Goal: Task Accomplishment & Management: Manage account settings

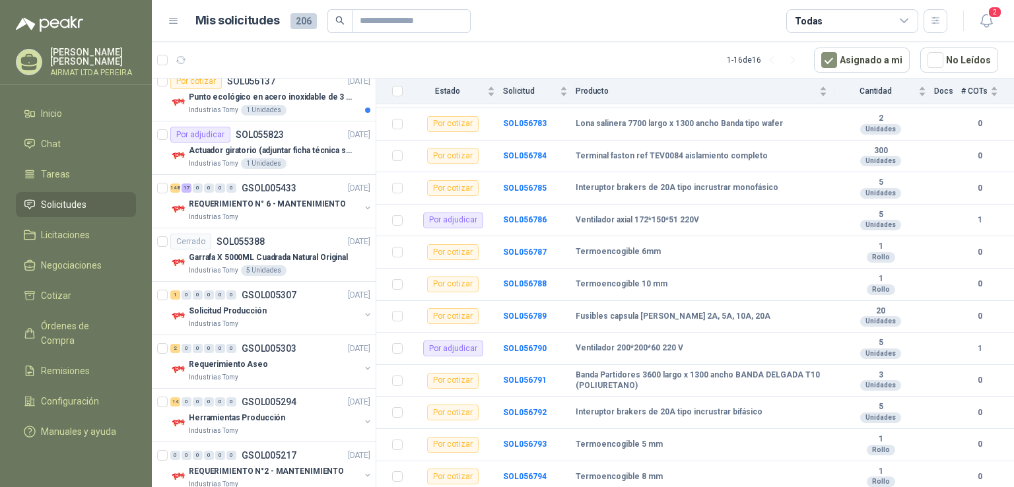
scroll to position [1321, 0]
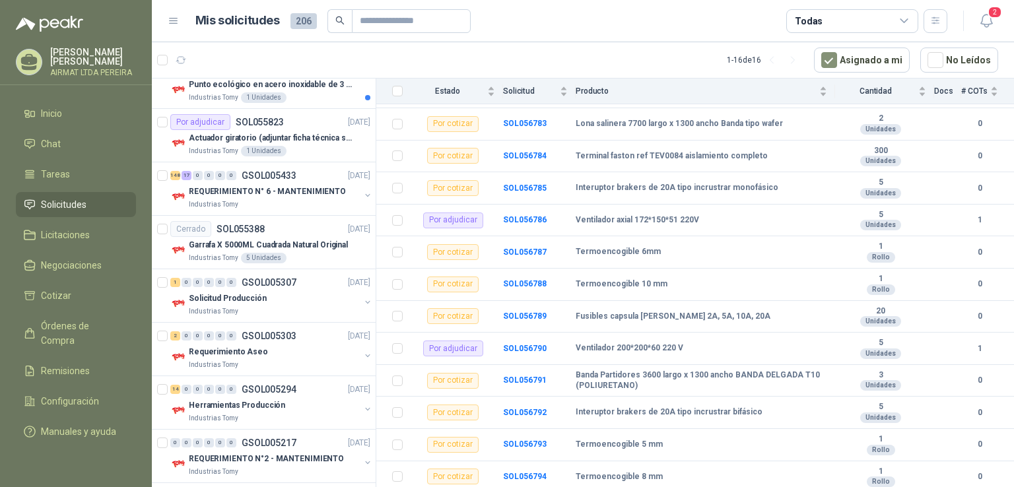
click at [105, 212] on li "Solicitudes" at bounding box center [76, 204] width 104 height 15
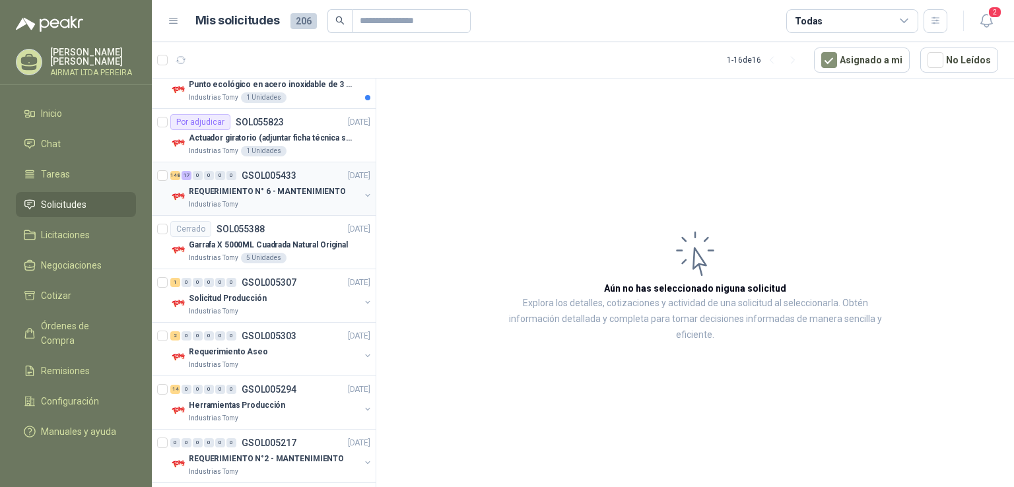
click at [266, 194] on div "REQUERIMIENTO N° 6 - MANTENIMIENTO" at bounding box center [274, 192] width 171 height 16
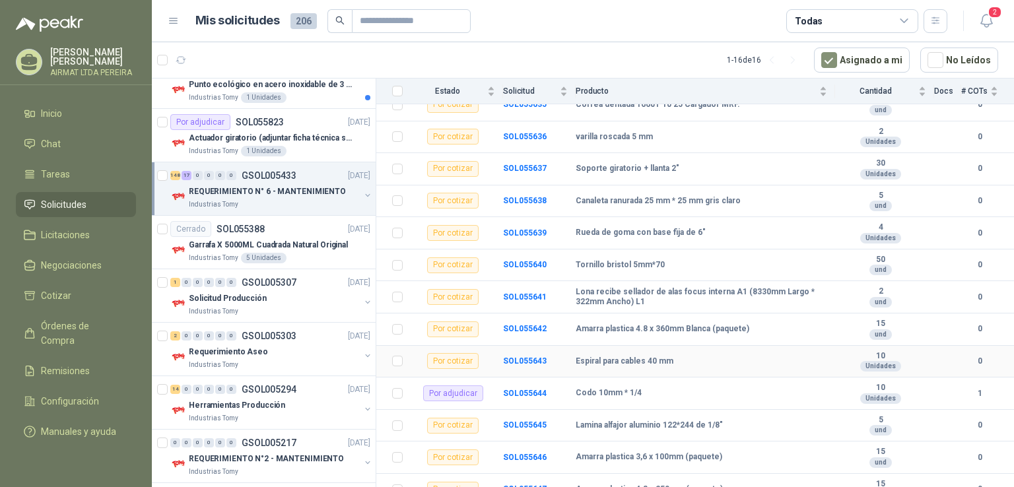
scroll to position [264, 0]
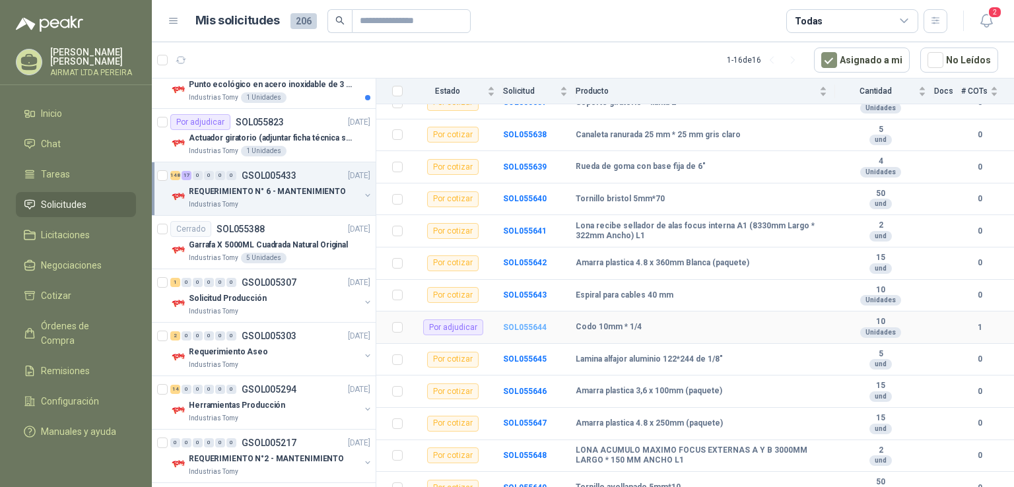
click at [520, 326] on b "SOL055644" at bounding box center [525, 327] width 44 height 9
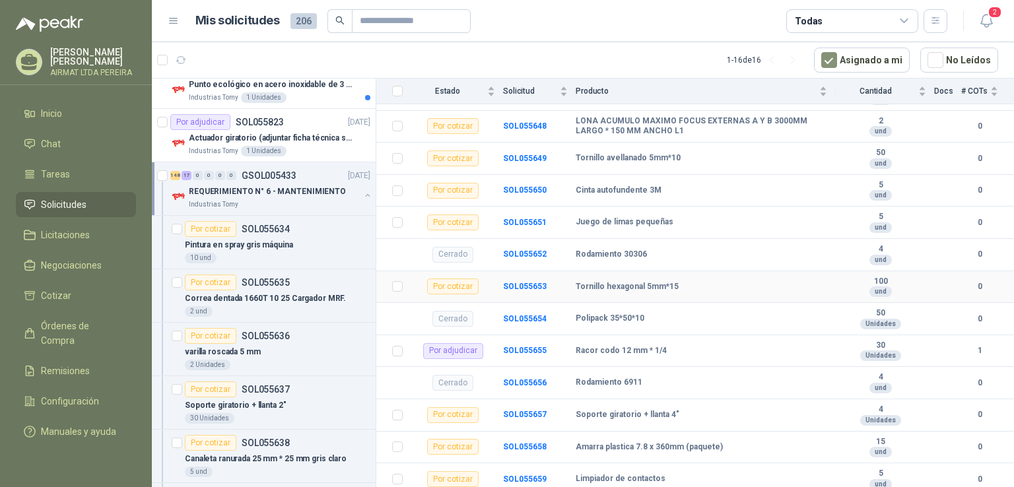
scroll to position [594, 0]
click at [531, 349] on b "SOL055655" at bounding box center [525, 349] width 44 height 9
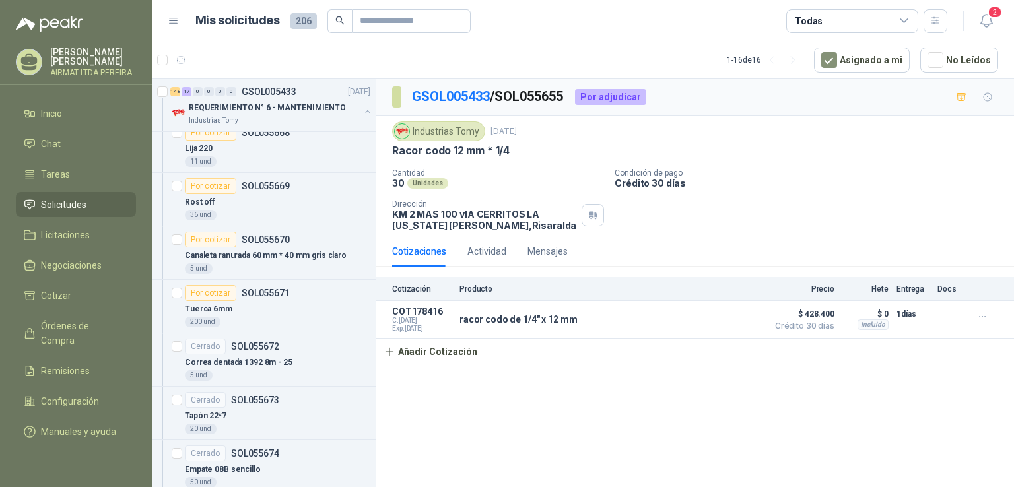
scroll to position [3368, 0]
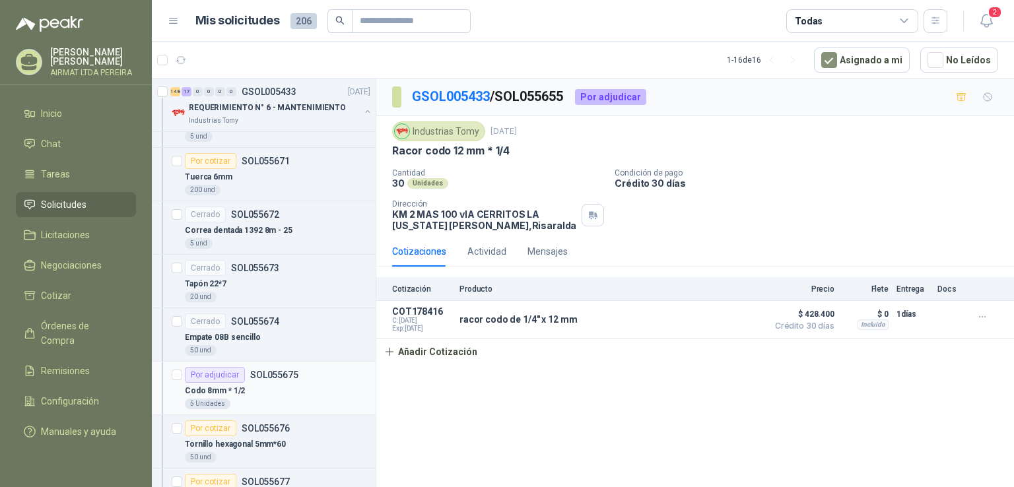
click at [322, 383] on div "Codo 8mm * 1/2" at bounding box center [278, 391] width 186 height 16
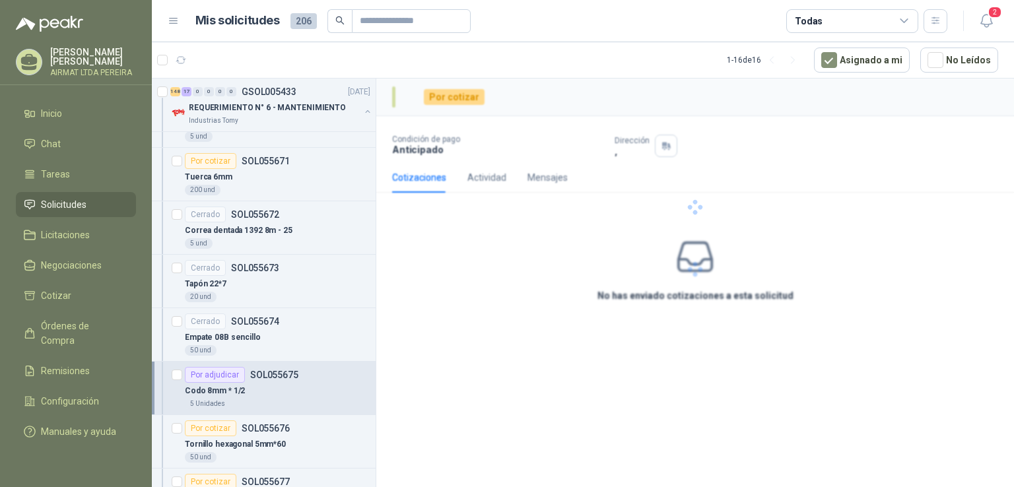
click at [322, 383] on div "Codo 8mm * 1/2" at bounding box center [278, 391] width 186 height 16
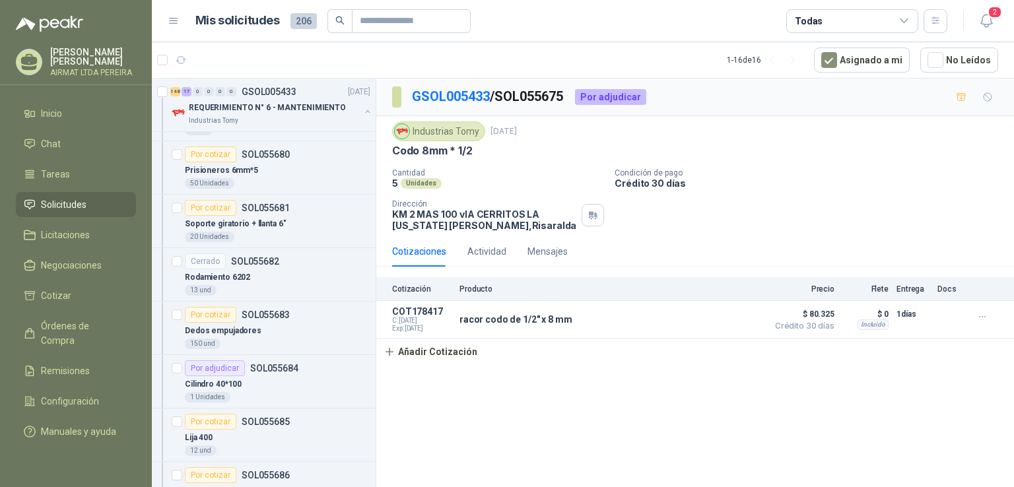
scroll to position [3896, 0]
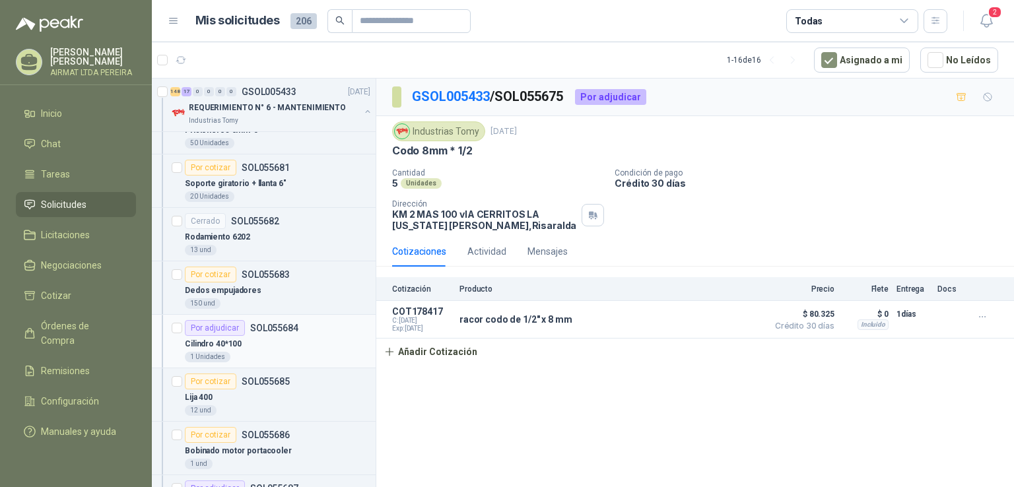
click at [327, 341] on div "Cilindro 40*100" at bounding box center [278, 344] width 186 height 16
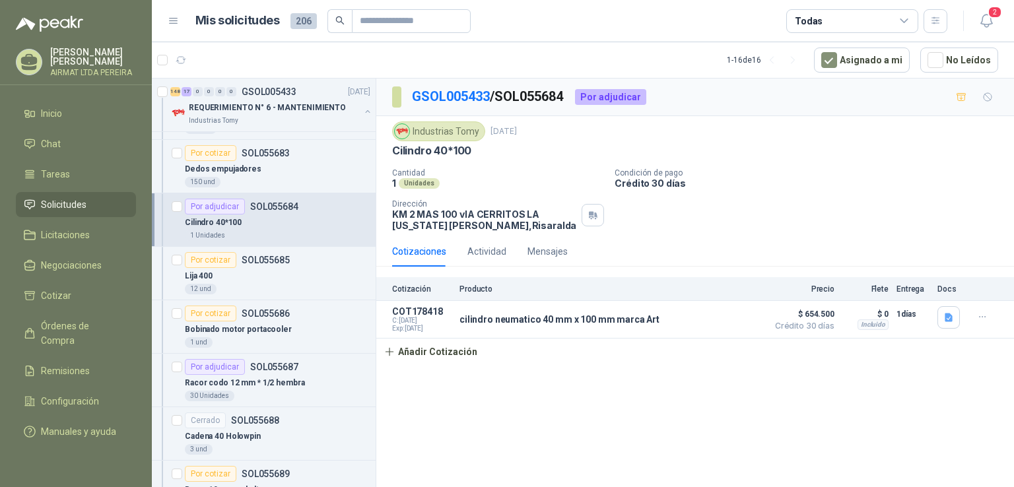
scroll to position [4028, 0]
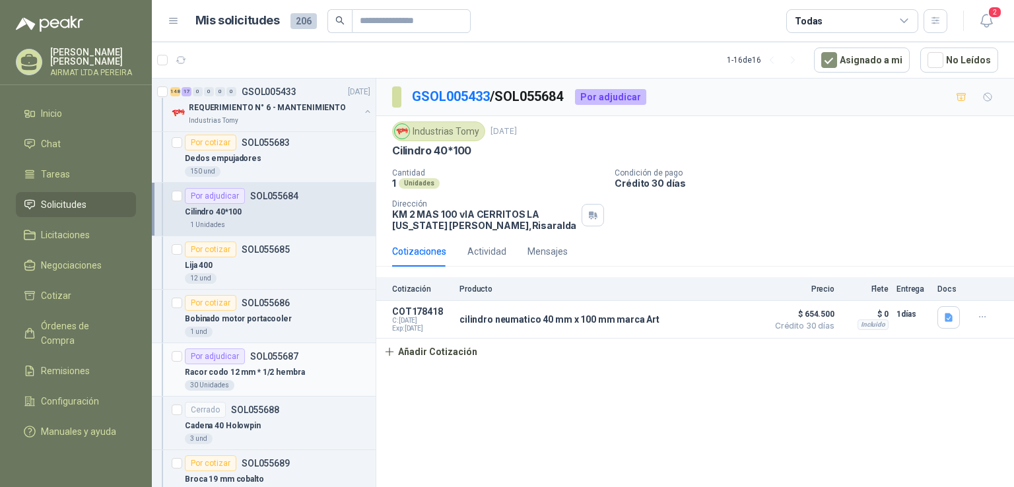
click at [339, 364] on div "Racor codo 12 mm * 1/2 hembra" at bounding box center [278, 372] width 186 height 16
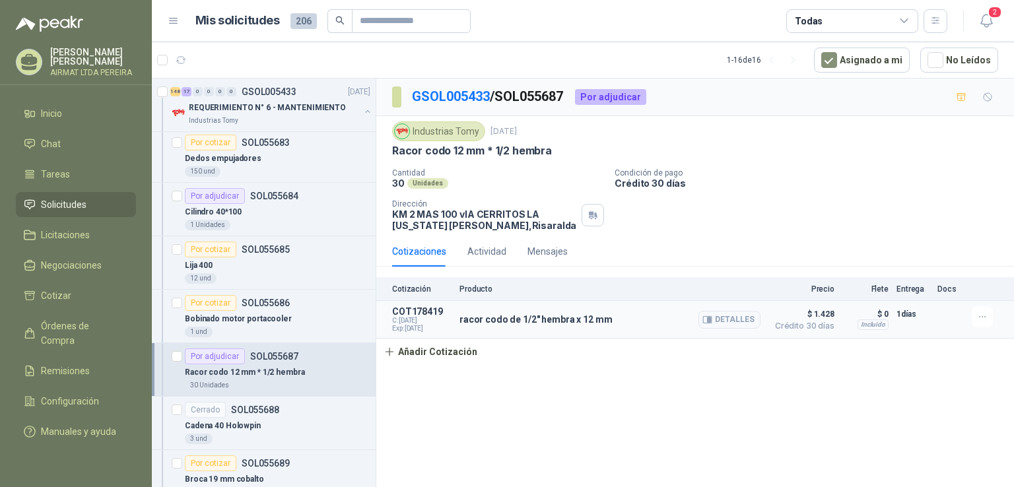
click at [557, 326] on div "racor codo de 1/2" hembra x 12 mm Detalles" at bounding box center [610, 319] width 301 height 26
click at [977, 312] on icon "button" at bounding box center [982, 317] width 11 height 11
click at [922, 260] on button "Editar" at bounding box center [956, 264] width 106 height 21
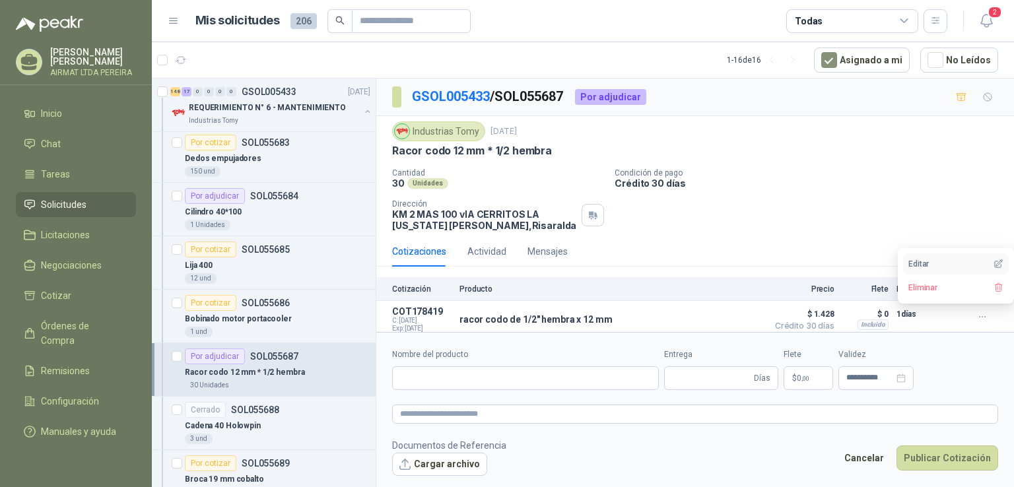
type input "**********"
type input "*"
type input "**********"
click at [756, 376] on span "1.428 ,00" at bounding box center [762, 378] width 28 height 8
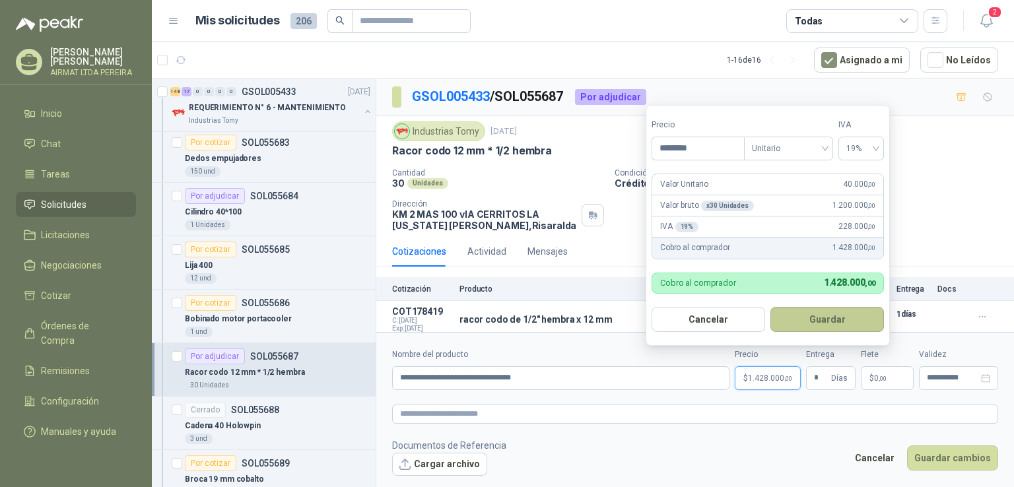
type input "********"
click at [840, 322] on button "Guardar" at bounding box center [828, 319] width 114 height 25
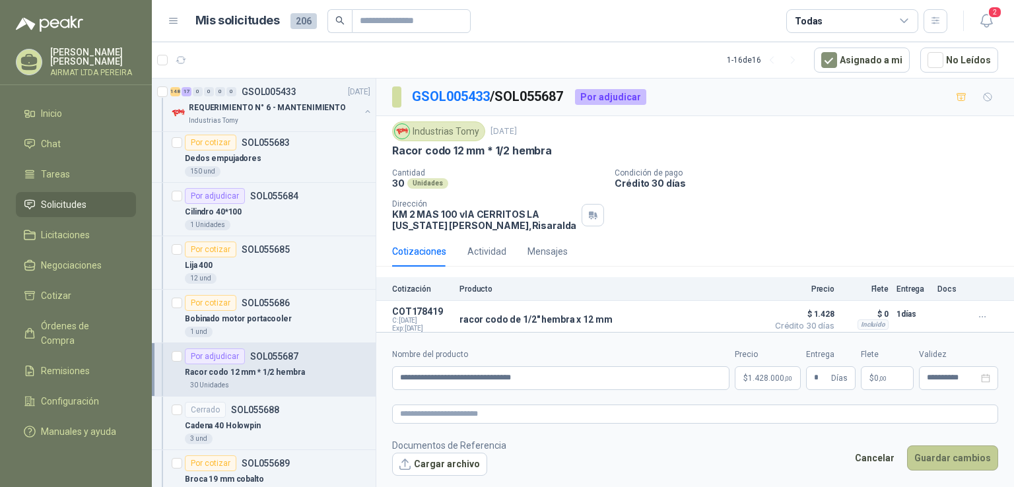
click at [925, 458] on button "Guardar cambios" at bounding box center [952, 458] width 91 height 25
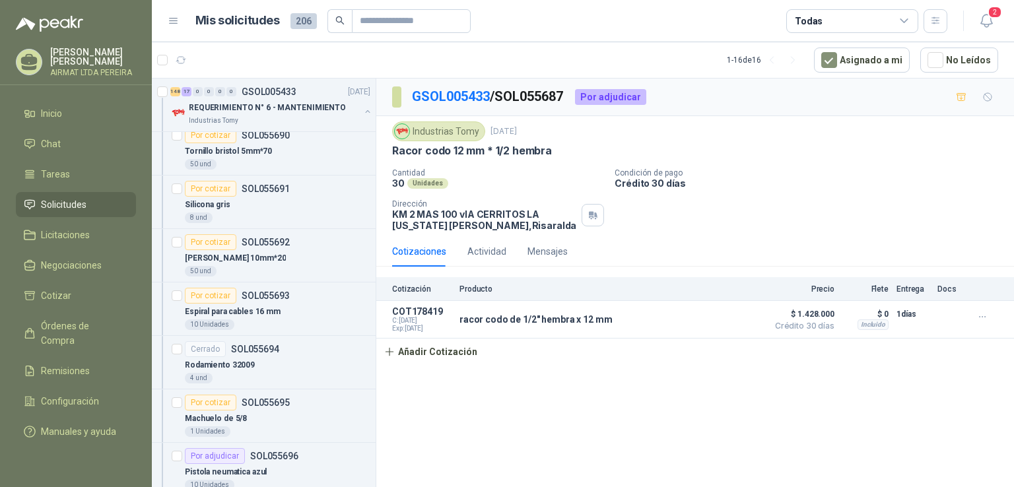
scroll to position [4424, 0]
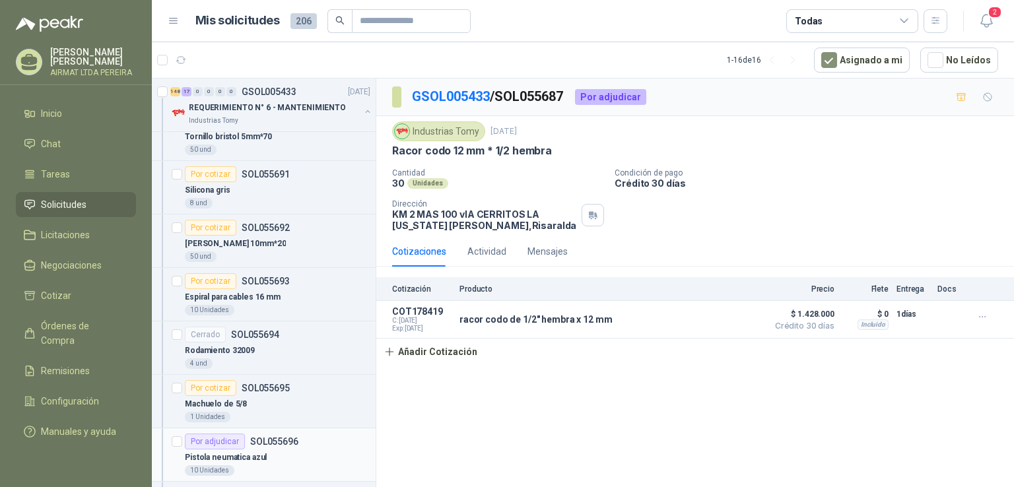
click at [303, 436] on div "Por adjudicar SOL055696" at bounding box center [278, 442] width 186 height 16
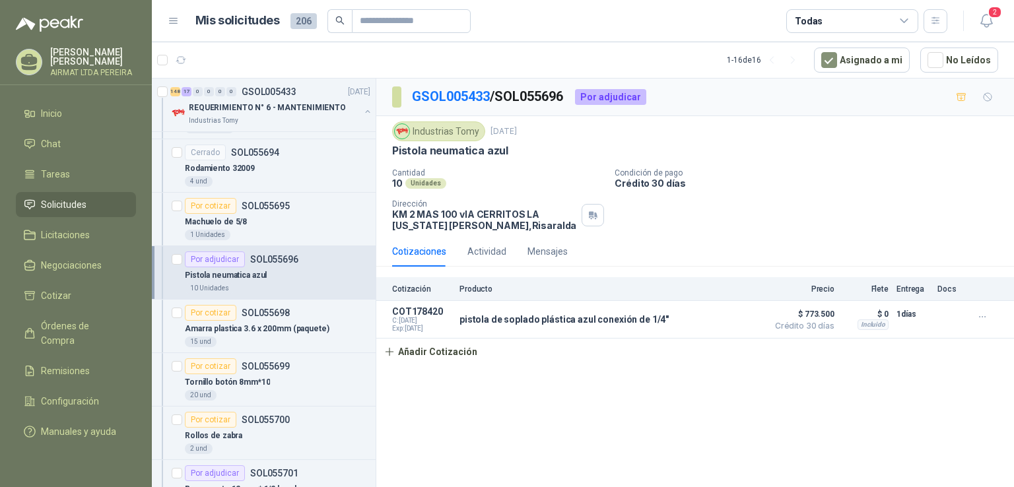
scroll to position [4622, 0]
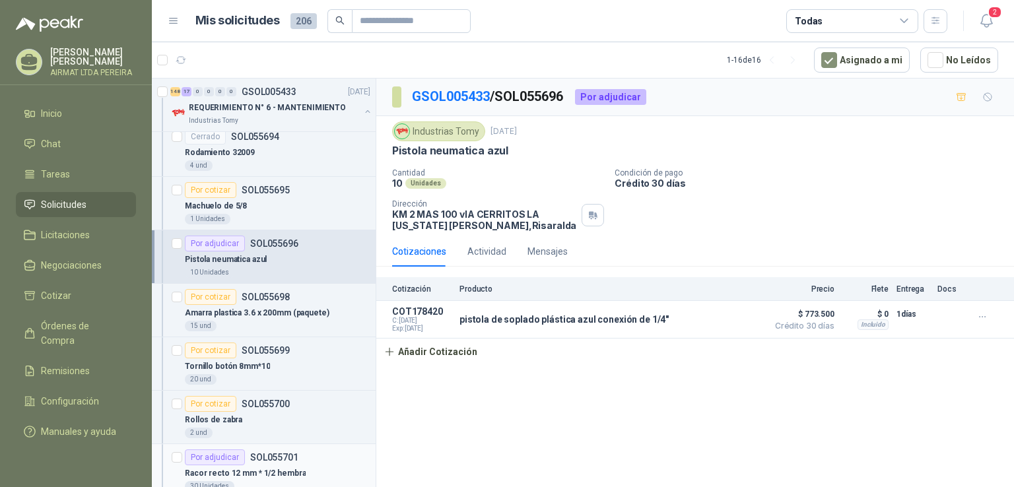
click at [334, 466] on div "Racor recto 12 mm * 1/2 hembra" at bounding box center [278, 474] width 186 height 16
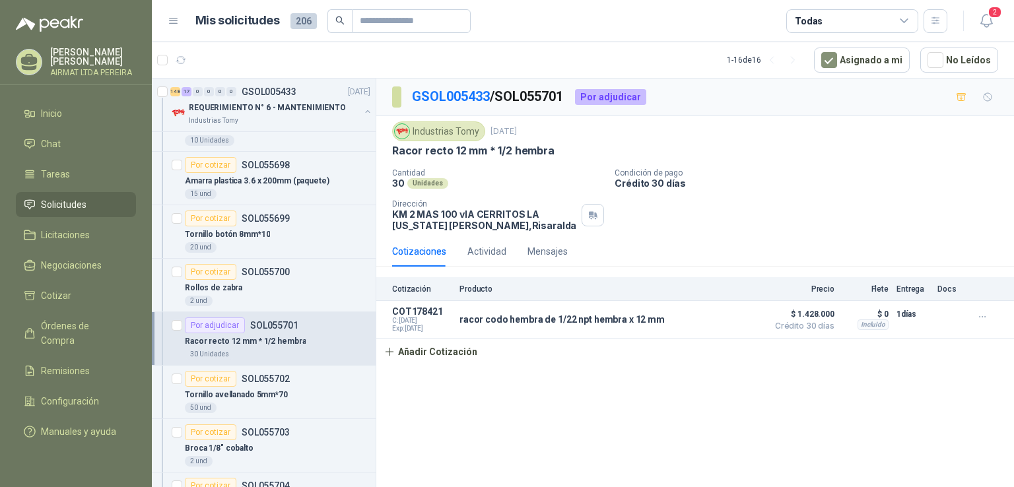
scroll to position [4886, 0]
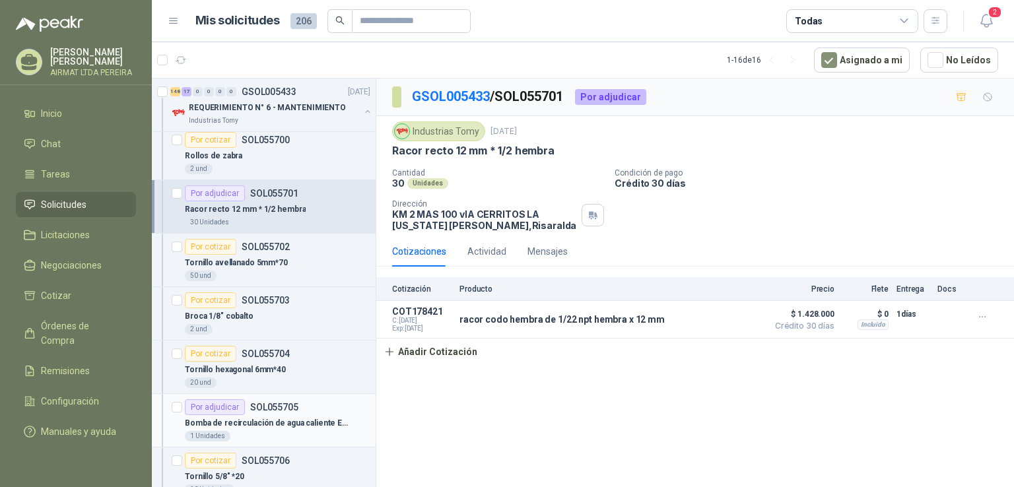
click at [337, 429] on article "Por adjudicar SOL055705 Bomba de recirculación de agua caliente [PERSON_NAME] d…" at bounding box center [264, 420] width 224 height 53
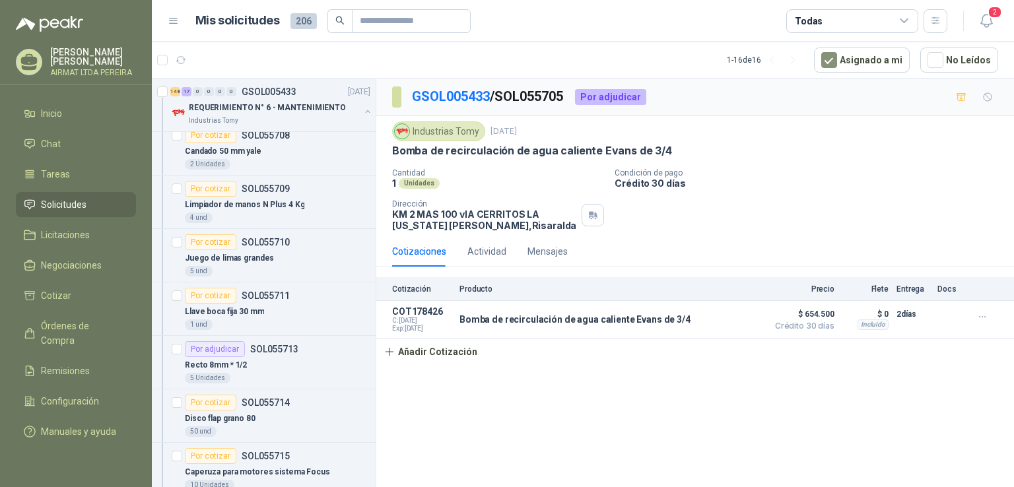
scroll to position [5349, 0]
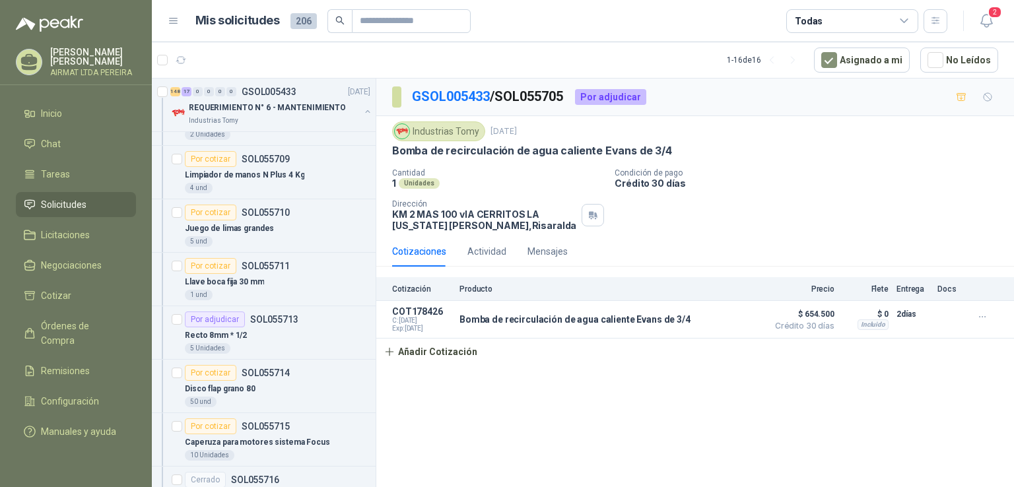
click at [304, 343] on div "5 Unidades" at bounding box center [278, 348] width 186 height 11
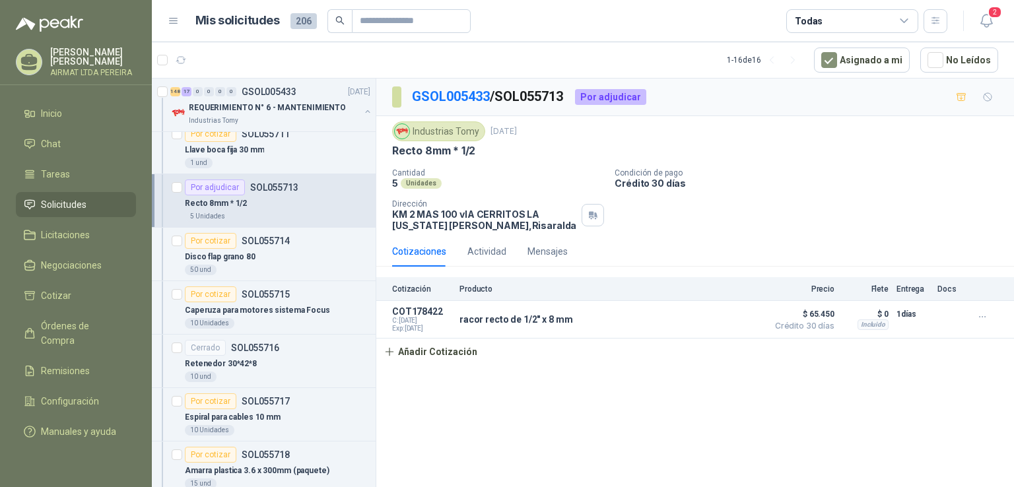
scroll to position [5613, 0]
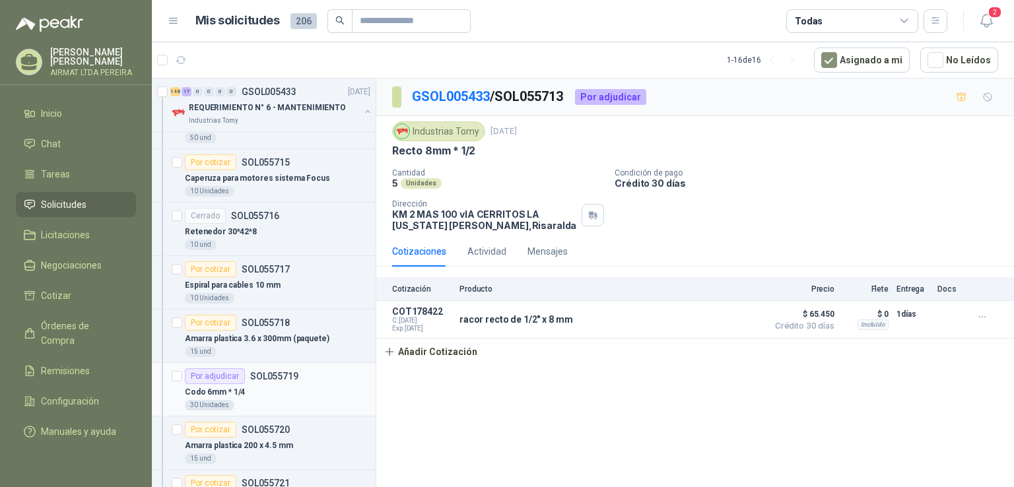
click at [323, 368] on div "Por adjudicar SOL055719" at bounding box center [278, 376] width 186 height 16
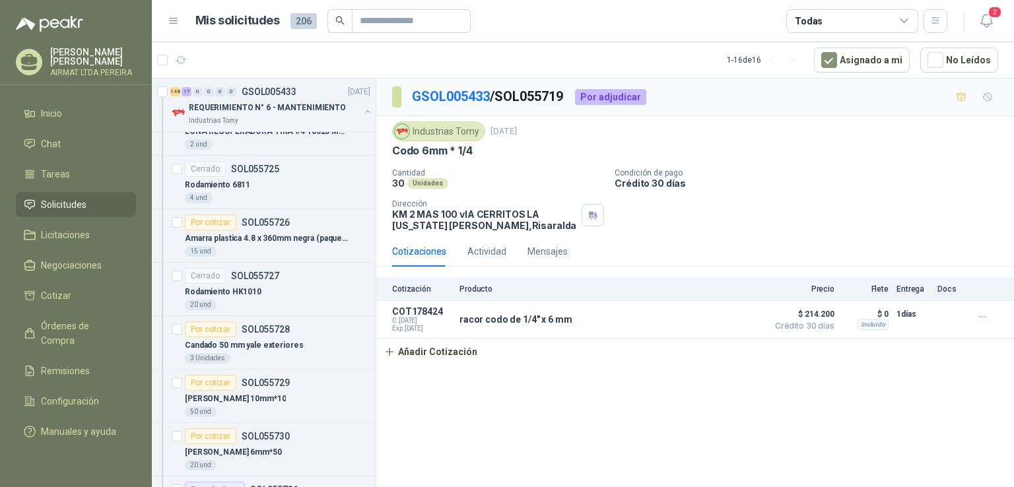
scroll to position [6273, 0]
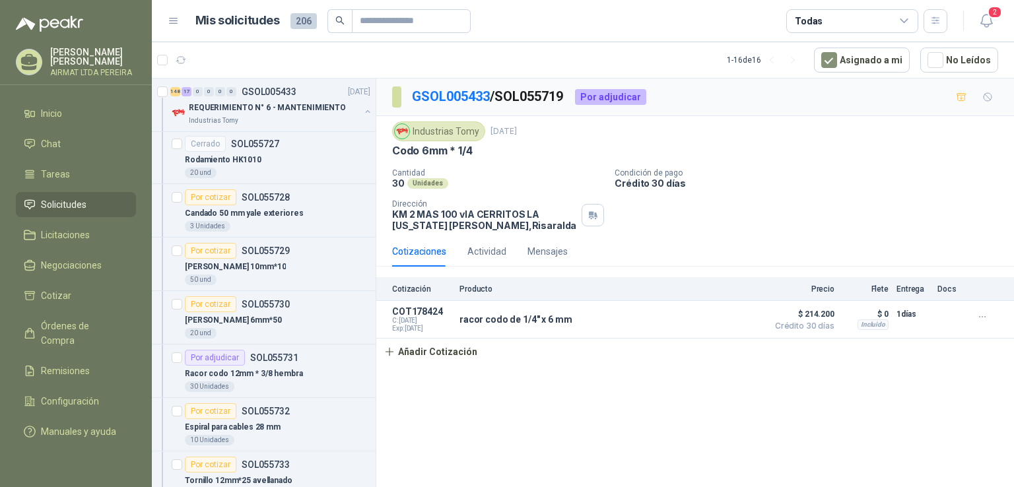
click at [323, 382] on div "30 Unidades" at bounding box center [278, 387] width 186 height 11
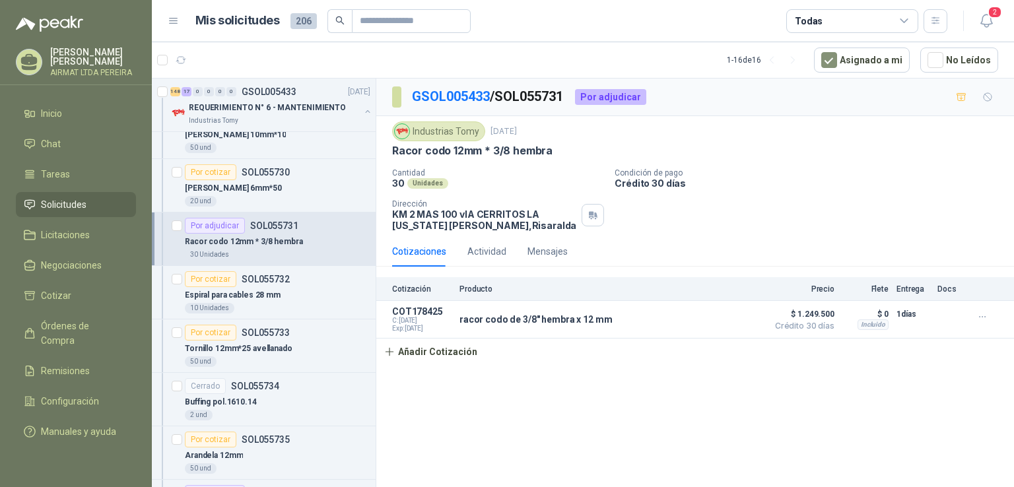
scroll to position [6537, 0]
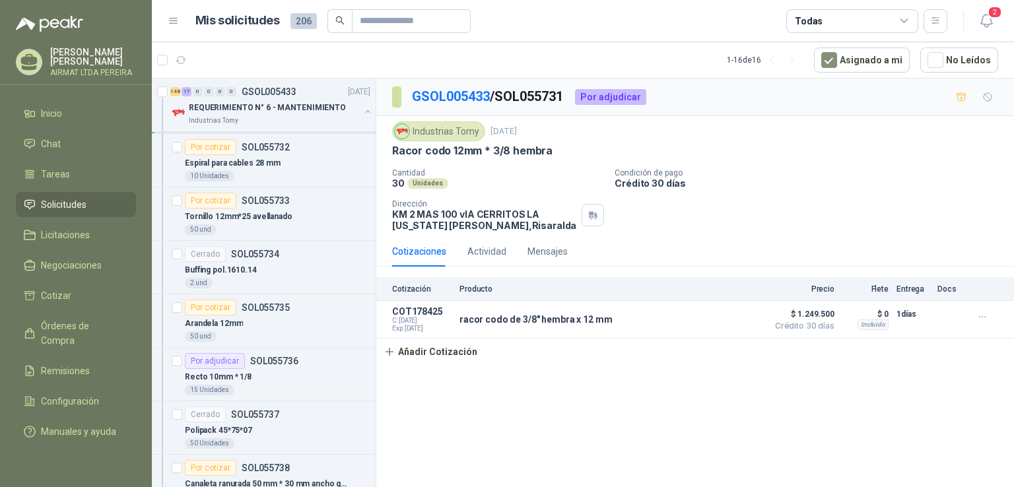
click at [323, 369] on div "Recto 10mm * 1/8" at bounding box center [278, 377] width 186 height 16
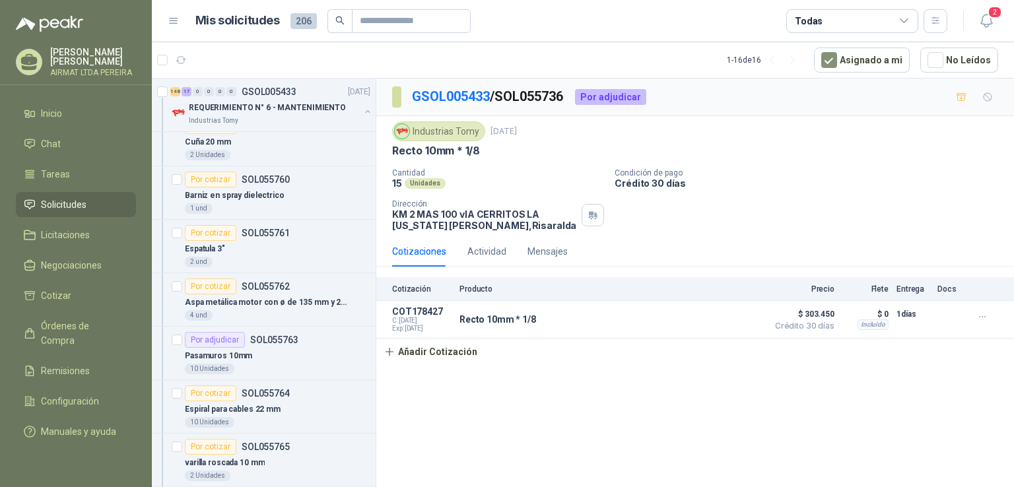
scroll to position [8056, 0]
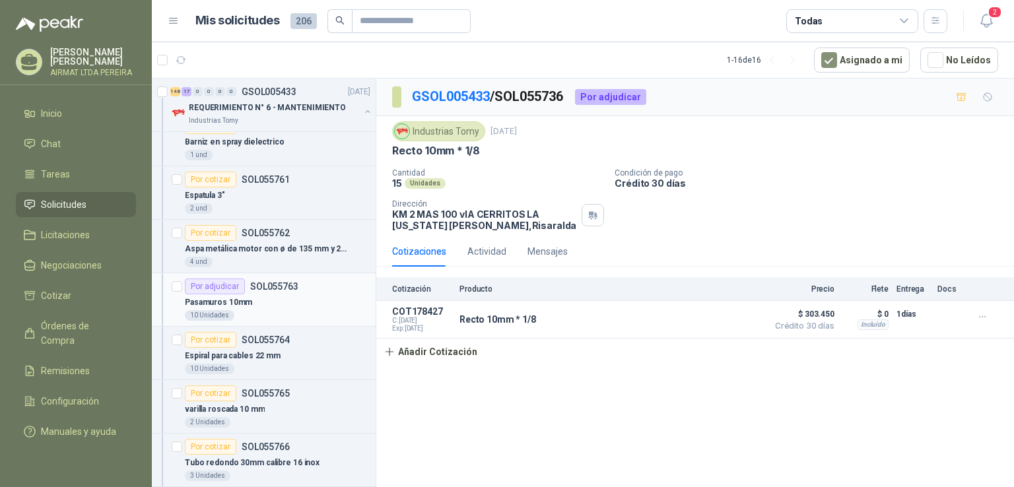
click at [306, 295] on div "Pasamuros 10mm" at bounding box center [278, 303] width 186 height 16
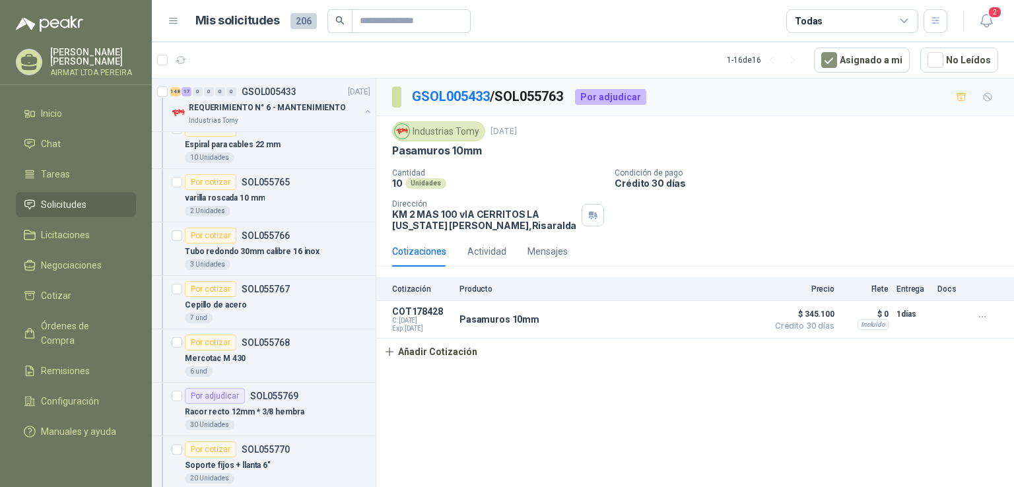
scroll to position [8320, 0]
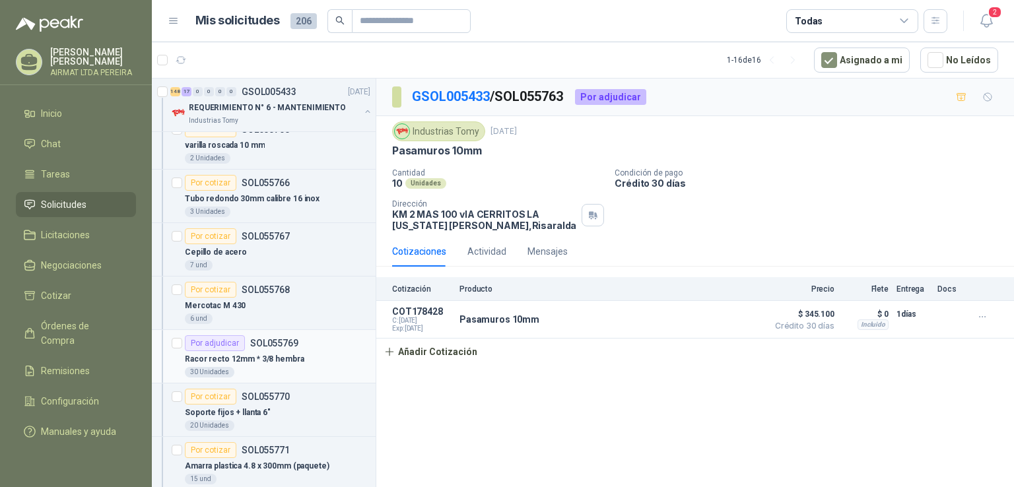
click at [323, 335] on div "Por adjudicar SOL055769" at bounding box center [278, 343] width 186 height 16
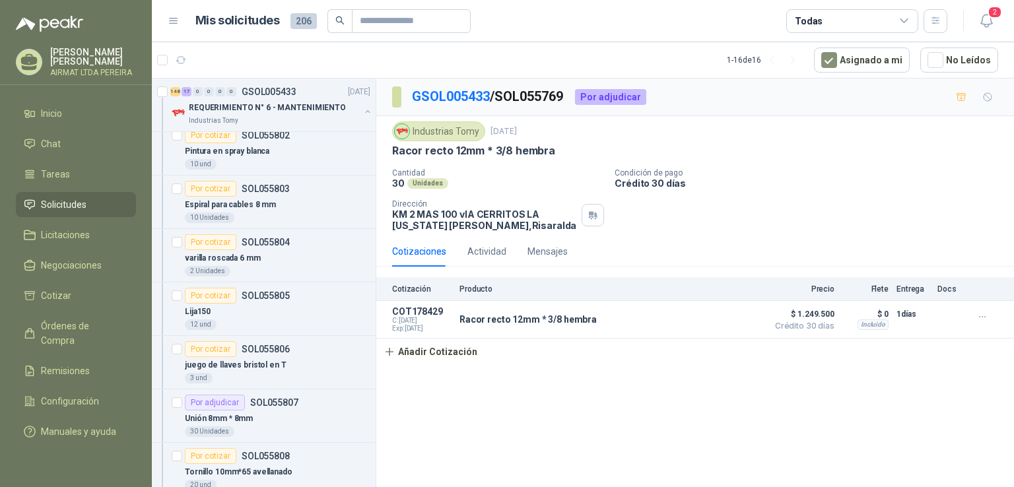
scroll to position [10367, 0]
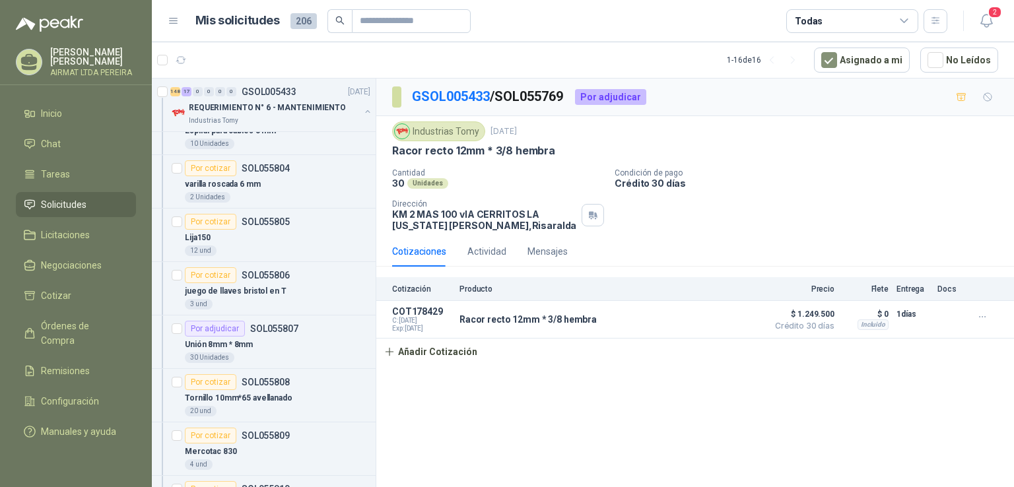
click at [323, 337] on div "Unión 8mm * 8mm" at bounding box center [278, 345] width 186 height 16
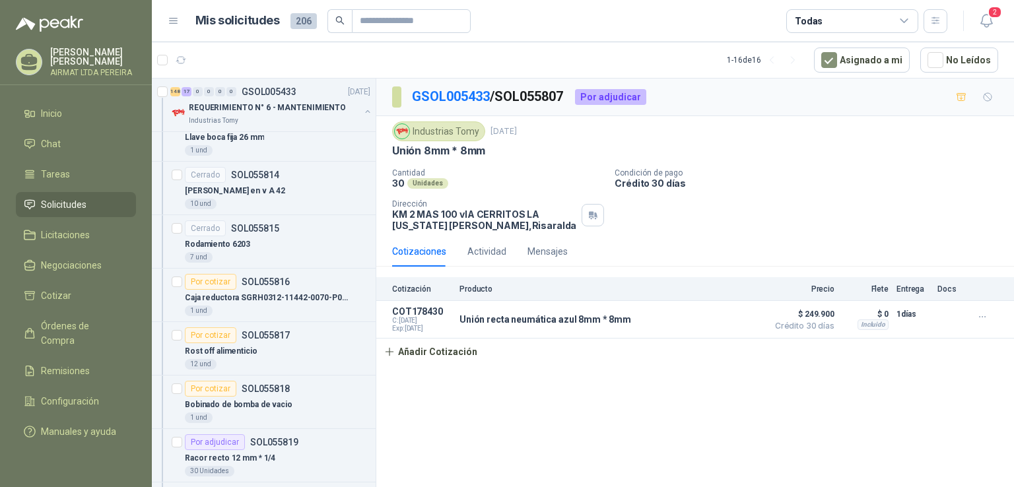
scroll to position [11027, 0]
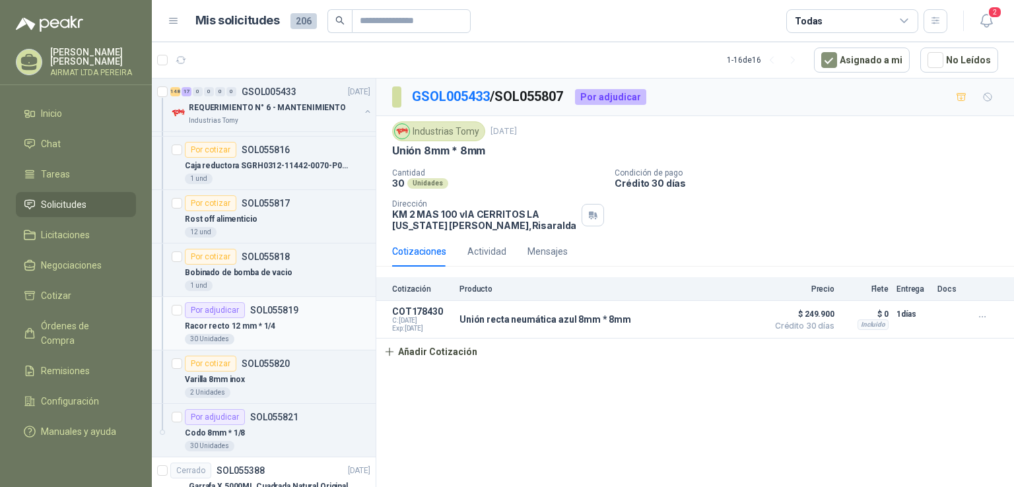
click at [328, 334] on div "30 Unidades" at bounding box center [278, 339] width 186 height 11
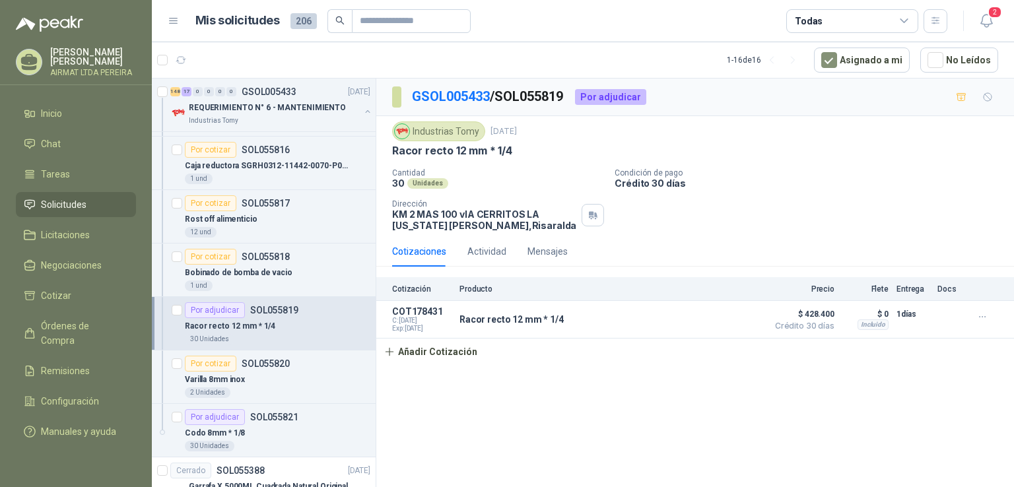
scroll to position [11093, 0]
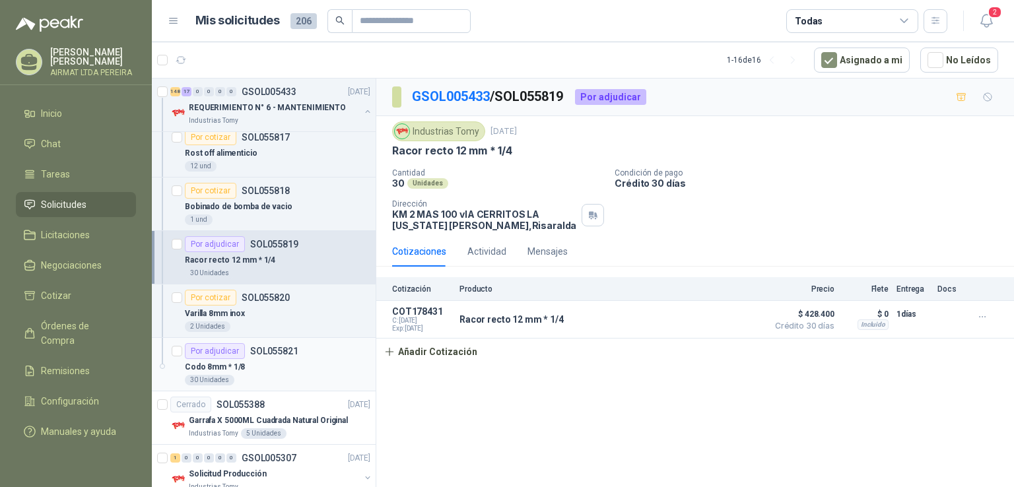
click at [320, 359] on div "Codo 8mm * 1/8" at bounding box center [278, 367] width 186 height 16
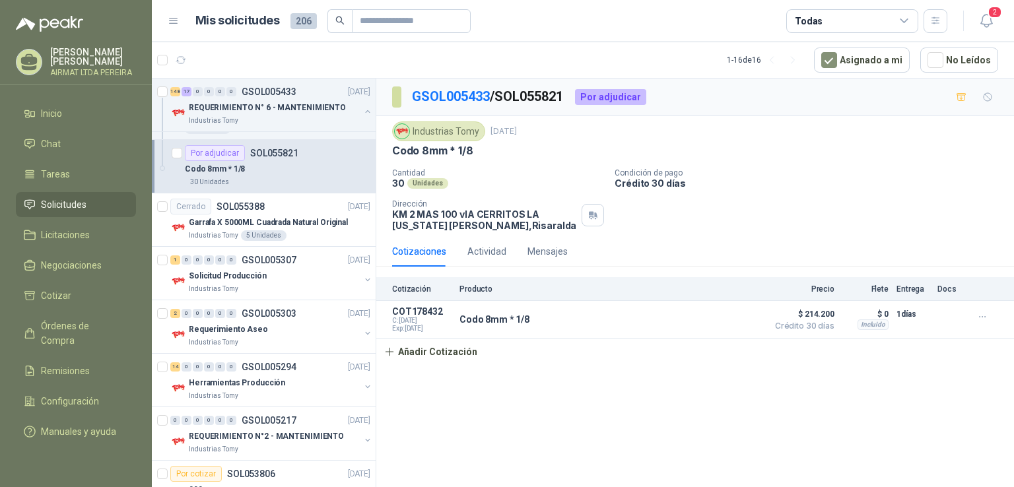
scroll to position [11304, 0]
